Goal: Transaction & Acquisition: Book appointment/travel/reservation

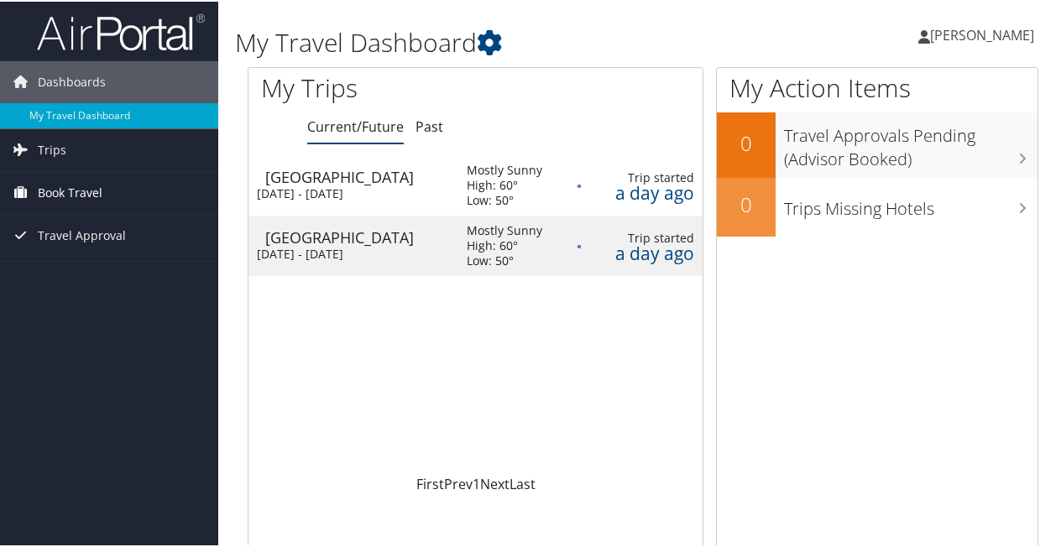
click at [55, 183] on span "Book Travel" at bounding box center [70, 191] width 65 height 42
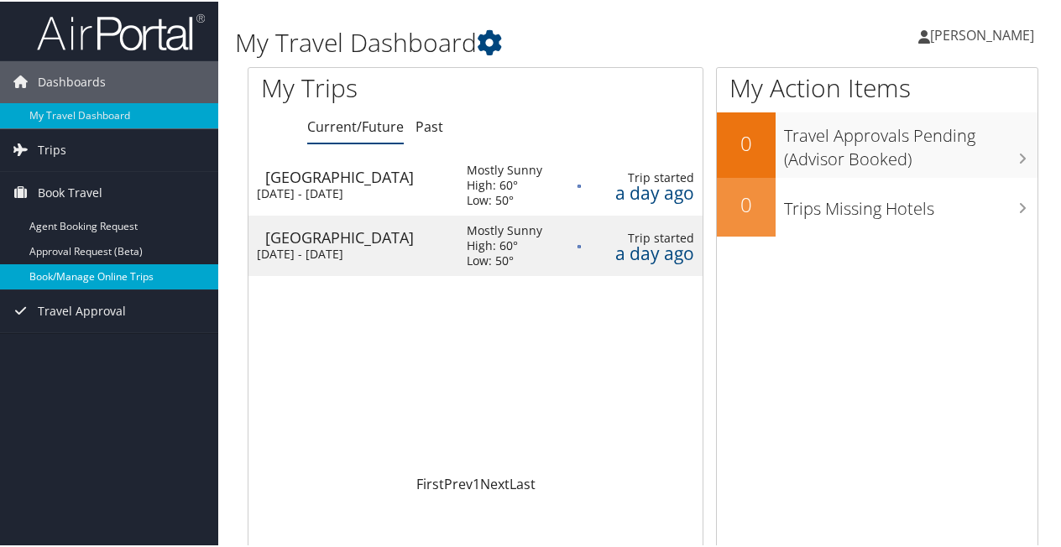
click at [78, 270] on link "Book/Manage Online Trips" at bounding box center [109, 275] width 218 height 25
